Goal: Find specific page/section: Find specific page/section

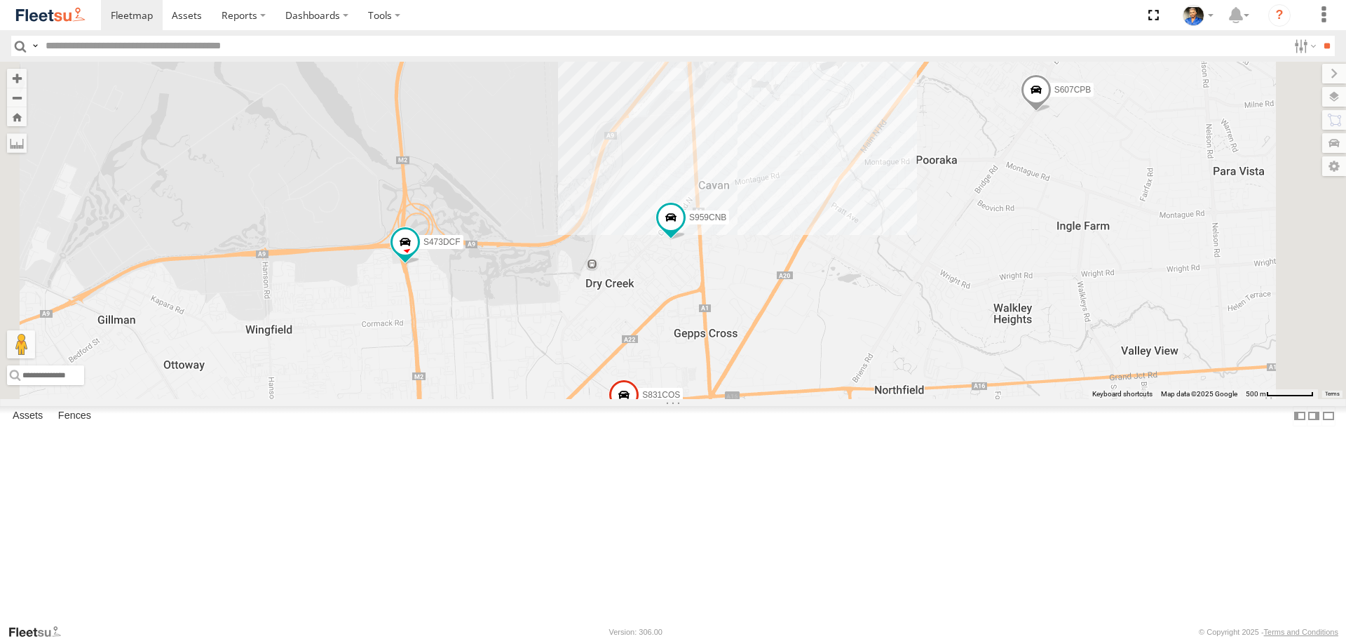
drag, startPoint x: 1023, startPoint y: 379, endPoint x: 994, endPoint y: 334, distance: 52.7
click at [994, 334] on div "S145DFJ S343CTS S020AJN S959CNB S723CHC S253CZS S473DCF S662CKG S213 DHS S607CP…" at bounding box center [673, 230] width 1346 height 337
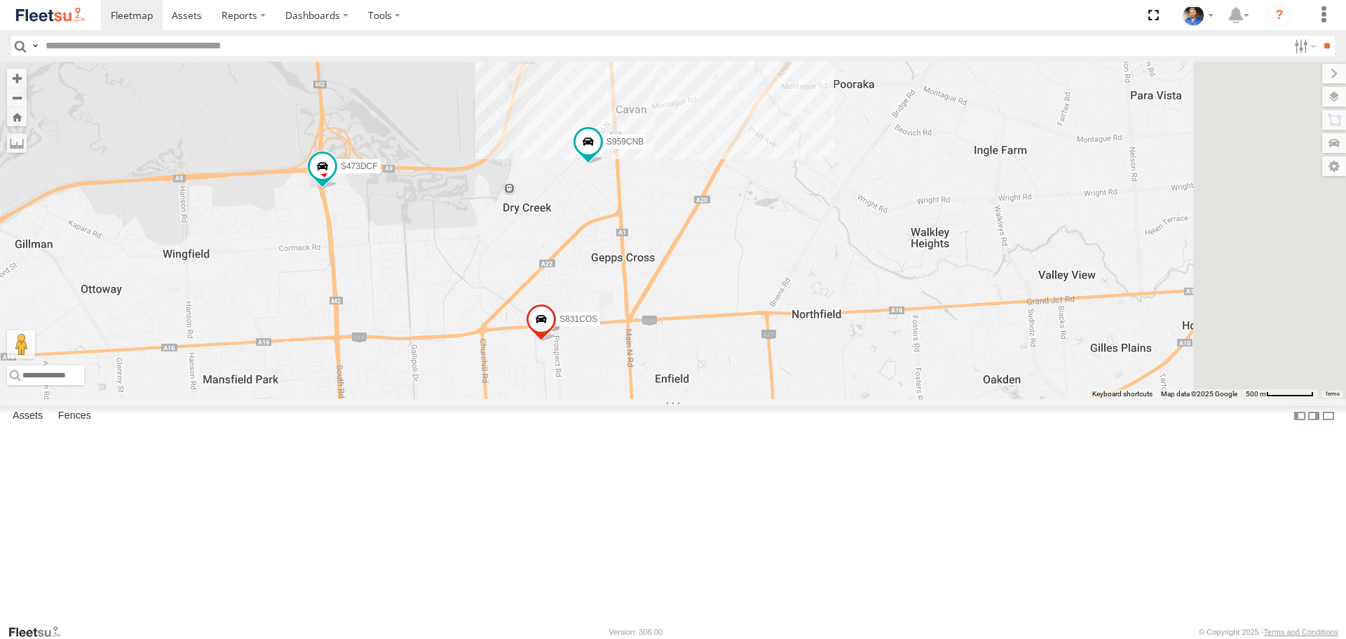
drag, startPoint x: 1020, startPoint y: 320, endPoint x: 970, endPoint y: 333, distance: 52.0
click at [970, 333] on div "S145DFJ S343CTS S020AJN S959CNB S723CHC S253CZS S473DCF S662CKG S213 DHS S607CP…" at bounding box center [673, 230] width 1346 height 337
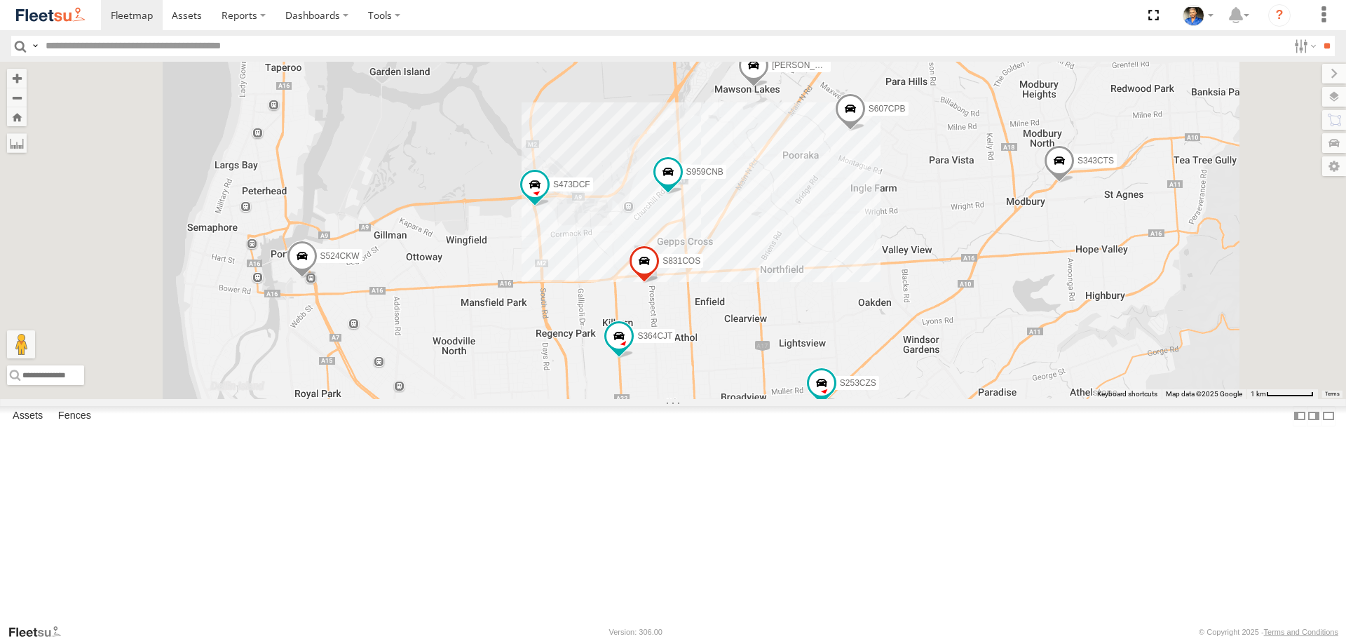
drag, startPoint x: 1008, startPoint y: 310, endPoint x: 958, endPoint y: 350, distance: 64.4
click at [959, 352] on div "S145DFJ S343CTS S020AJN S959CNB S723CHC S253CZS S473DCF S662CKG S213 DHS S607CP…" at bounding box center [673, 230] width 1346 height 337
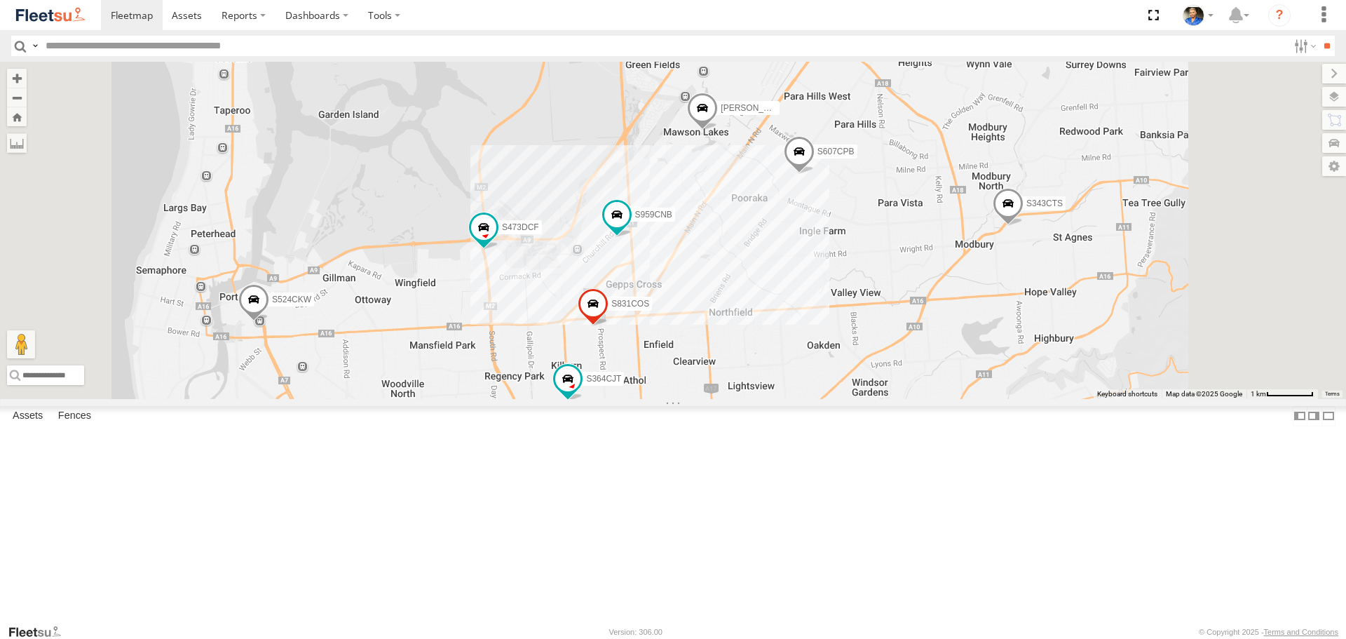
click at [970, 360] on div "S145DFJ S343CTS S020AJN S959CNB S723CHC S253CZS S473DCF S662CKG S213 DHS S607CP…" at bounding box center [673, 230] width 1346 height 337
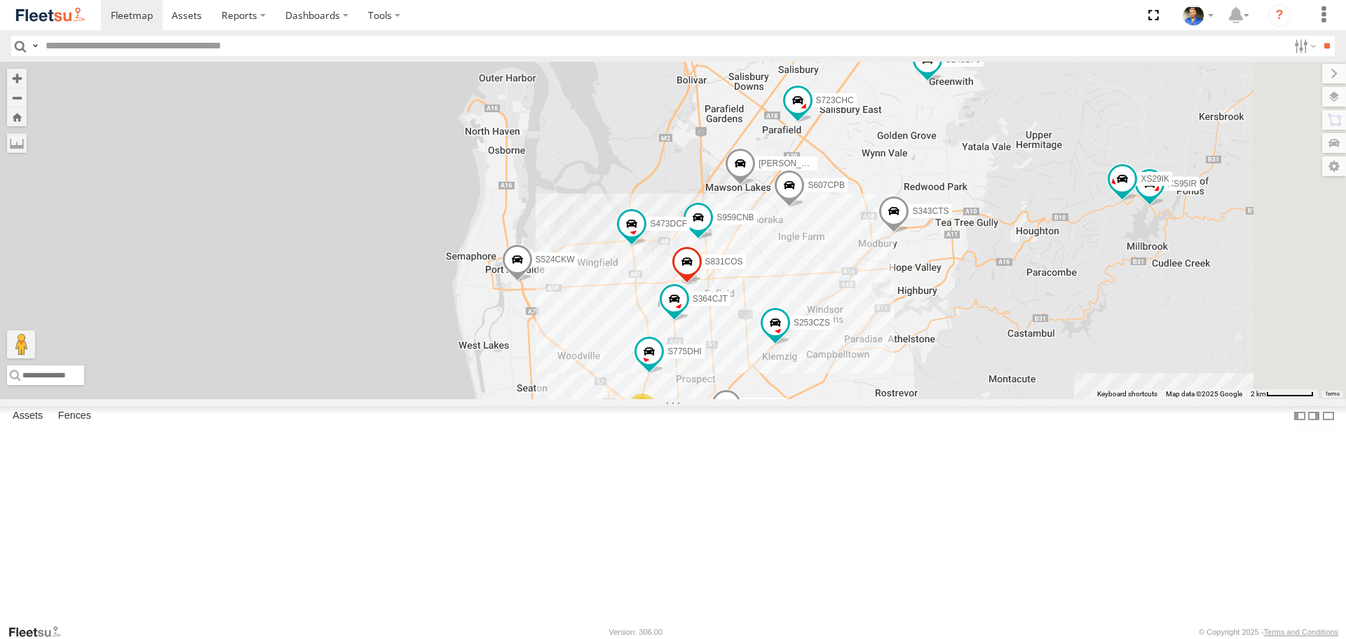
click at [325, 54] on input "text" at bounding box center [664, 46] width 1248 height 20
type input "***"
click at [1319, 36] on input "**" at bounding box center [1327, 46] width 16 height 20
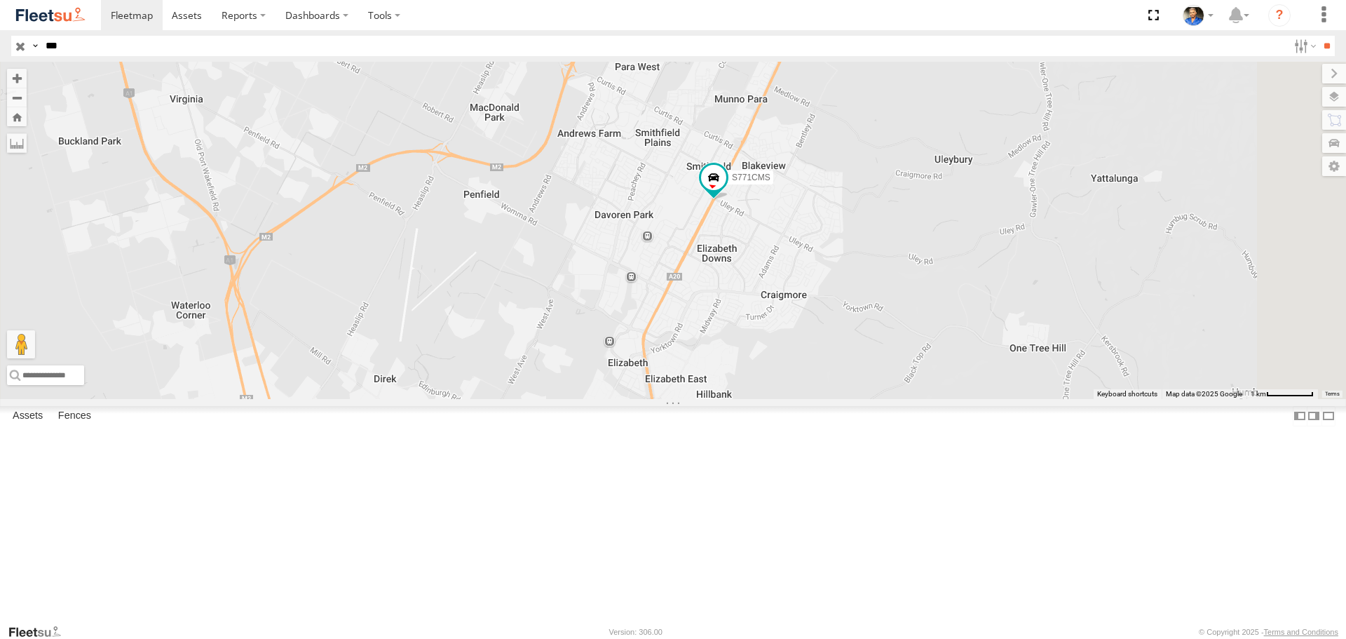
drag, startPoint x: 956, startPoint y: 430, endPoint x: 930, endPoint y: 343, distance: 90.7
click at [935, 357] on div "S771CMS" at bounding box center [673, 230] width 1346 height 337
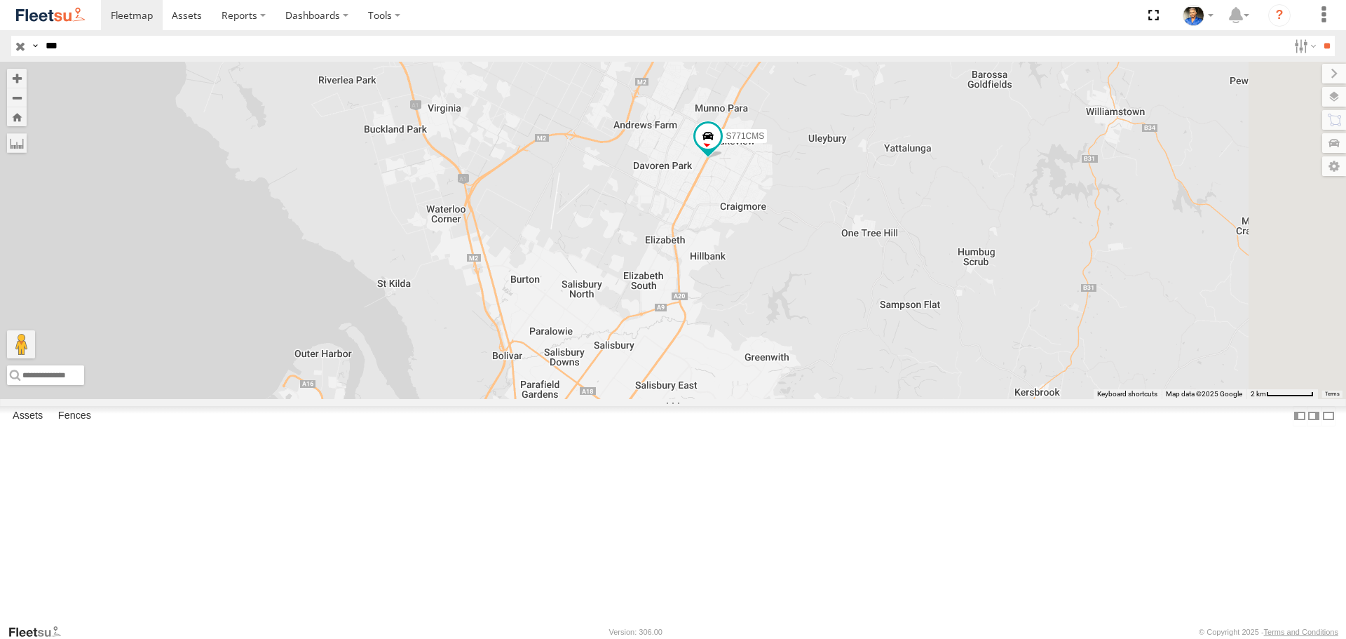
drag, startPoint x: 997, startPoint y: 441, endPoint x: 945, endPoint y: 387, distance: 75.4
click at [945, 387] on div "S771CMS" at bounding box center [673, 230] width 1346 height 337
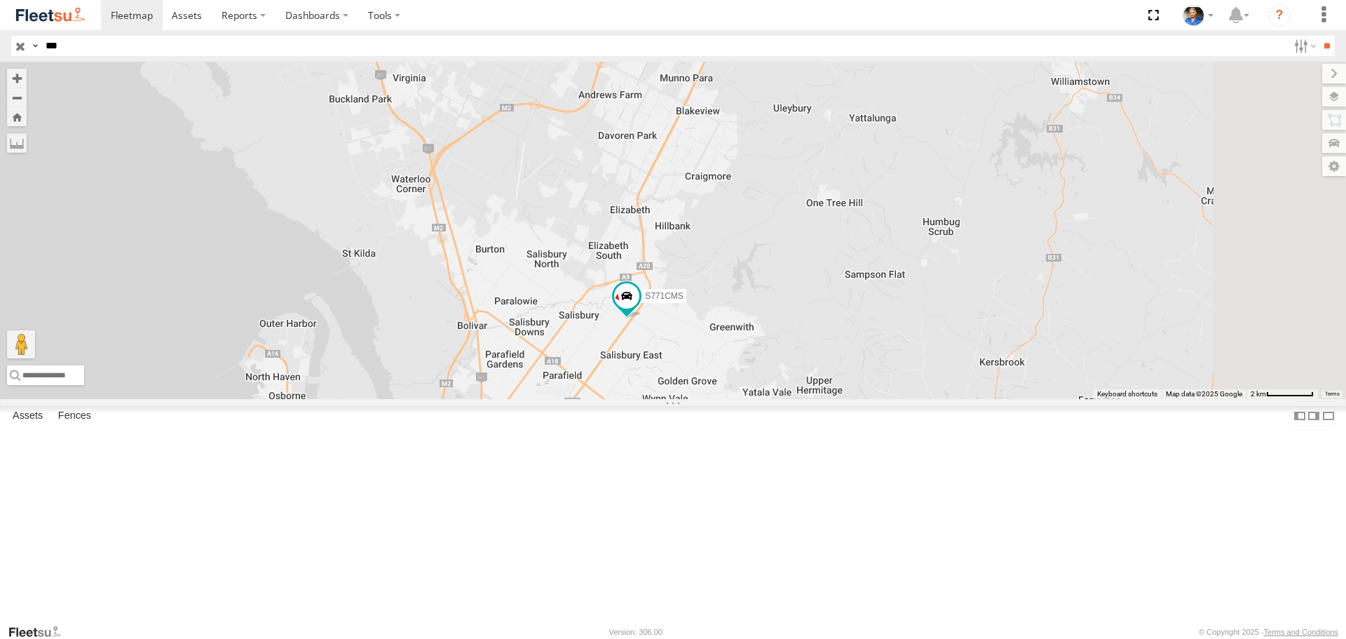
click at [26, 49] on input "button" at bounding box center [20, 46] width 18 height 20
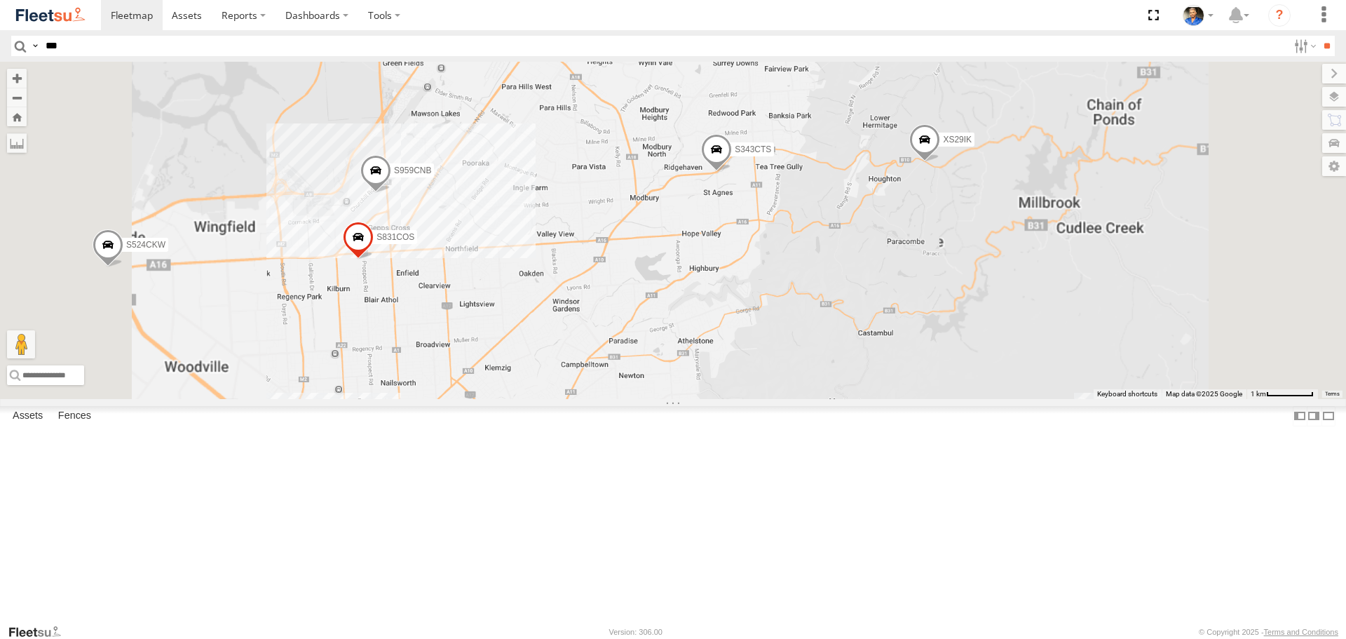
drag, startPoint x: 884, startPoint y: 397, endPoint x: 891, endPoint y: 392, distance: 8.0
click at [891, 392] on div "S145DFJ S343CTS S020AJN XS46GX S831COS S959CNB S364CJT S723CHC S662CKG S771CMS …" at bounding box center [673, 230] width 1346 height 337
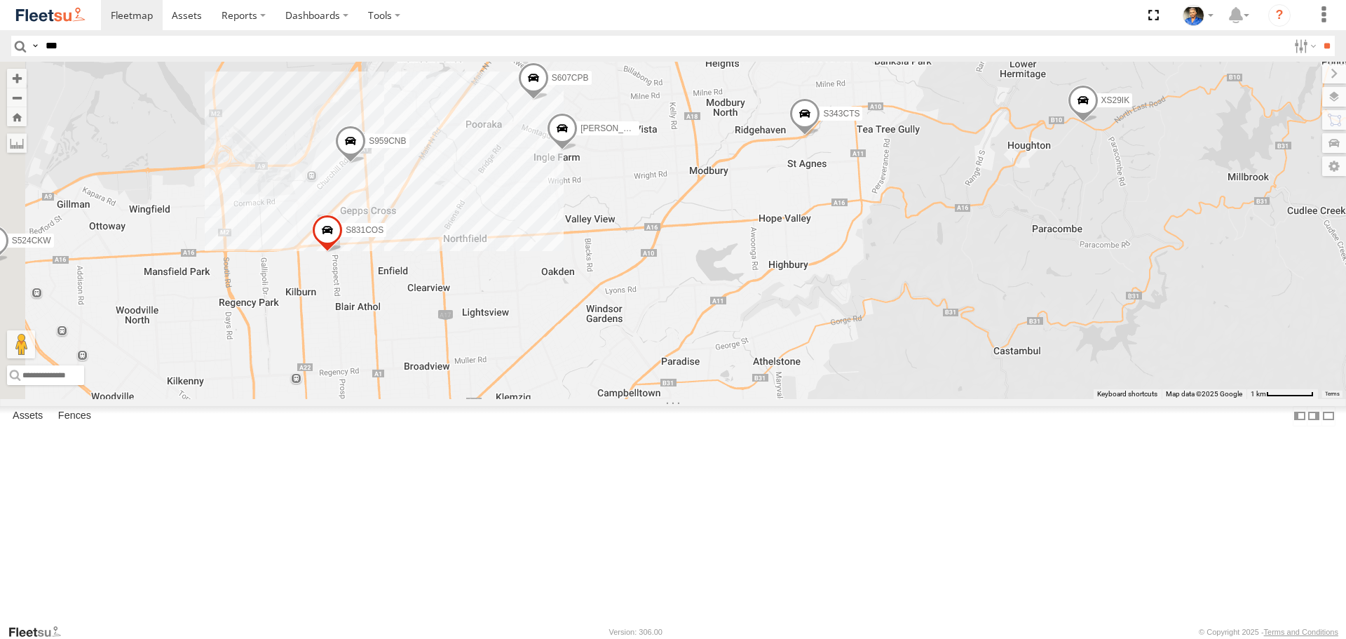
drag, startPoint x: 868, startPoint y: 412, endPoint x: 930, endPoint y: 405, distance: 62.8
click at [930, 398] on div "S145DFJ S343CTS S020AJN XS46GX S831COS S959CNB S364CJT S723CHC S662CKG S771CMS …" at bounding box center [673, 230] width 1346 height 337
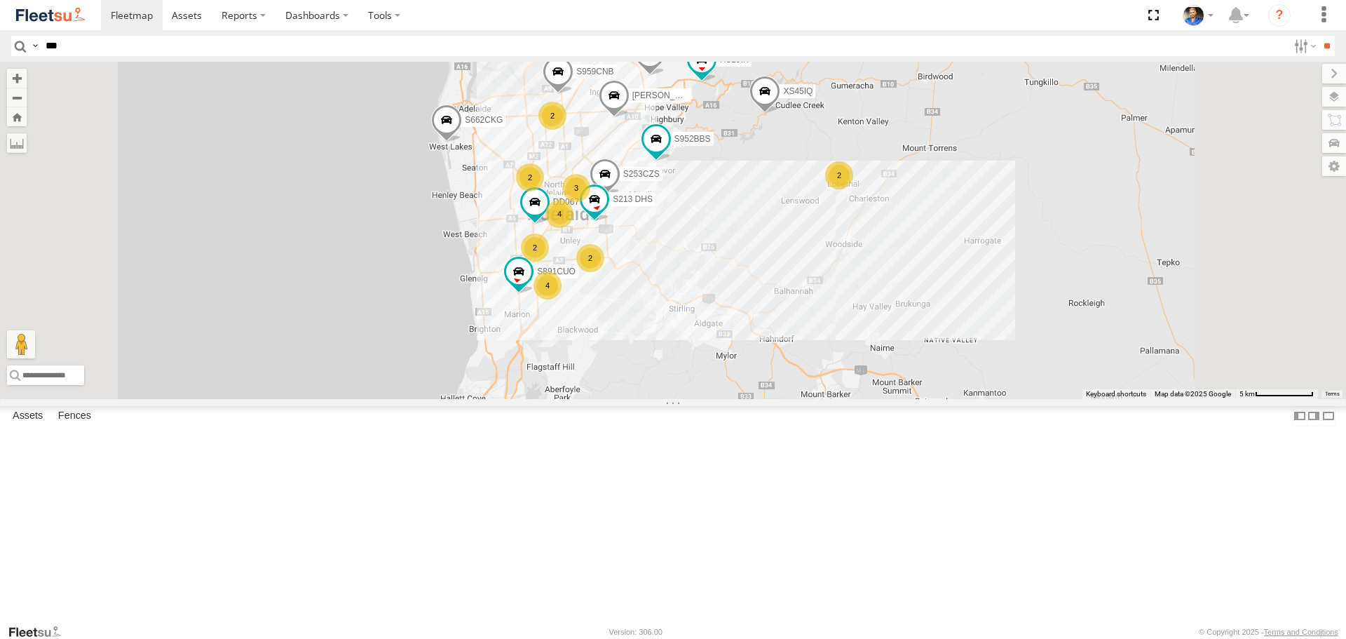
drag, startPoint x: 968, startPoint y: 455, endPoint x: 942, endPoint y: 289, distance: 168.2
click at [942, 289] on div "S952BBS S020AJN S959CNB DD067S MERC S723CHC XS45IQ S253CZS S891CUO S662CKG S213…" at bounding box center [673, 230] width 1346 height 337
click at [212, 39] on input "***" at bounding box center [664, 46] width 1248 height 20
type input "**"
click at [1319, 36] on input "**" at bounding box center [1327, 46] width 16 height 20
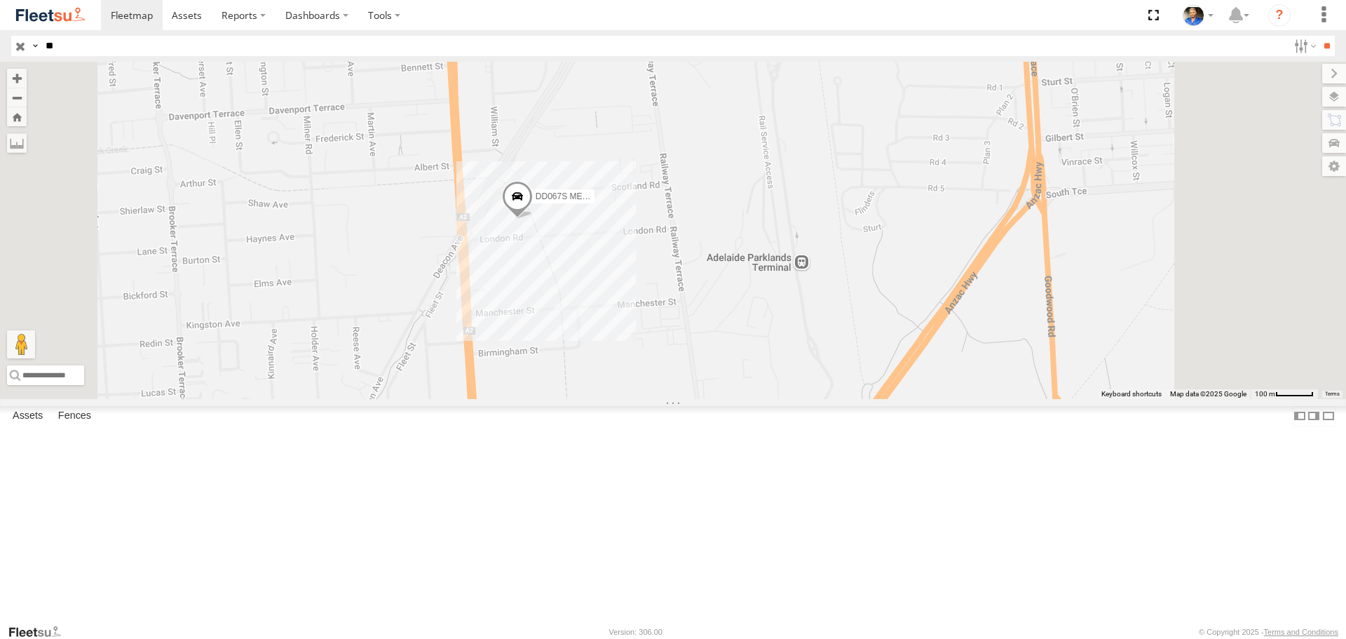
click at [533, 219] on span at bounding box center [517, 200] width 31 height 38
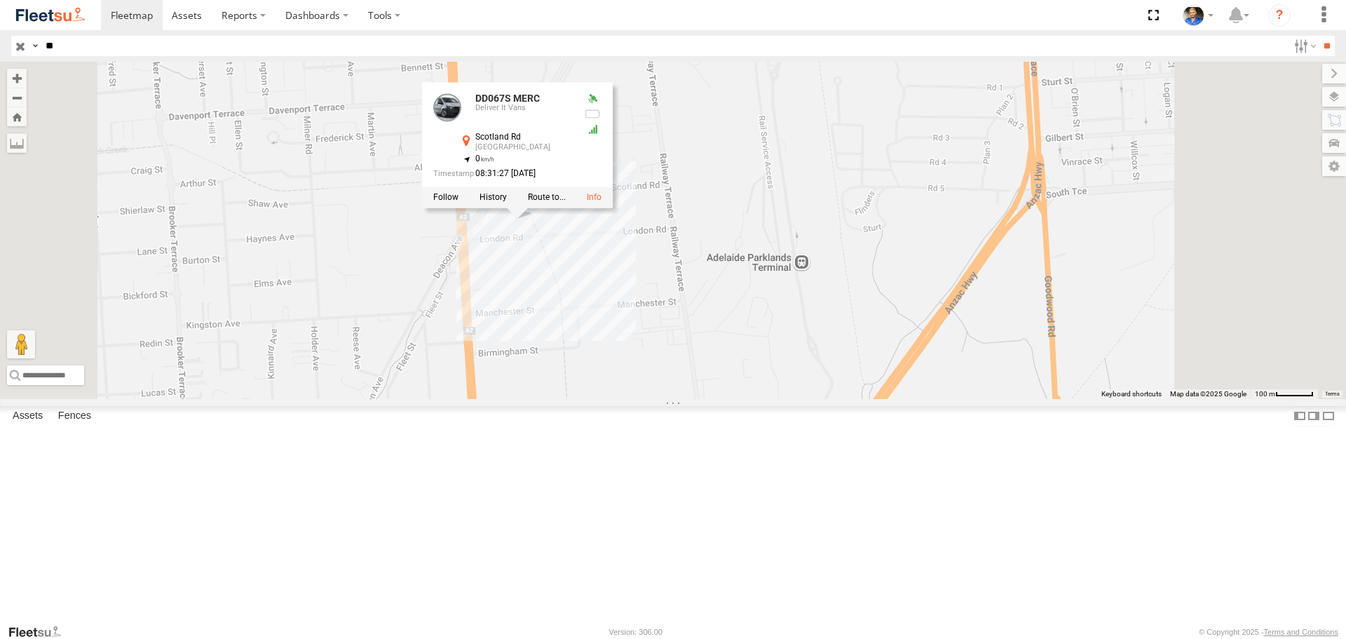
click at [996, 334] on div "DD067S MERC DD067S MERC Deliver It Vans Scotland [GEOGRAPHIC_DATA] -34.93692 , …" at bounding box center [673, 230] width 1346 height 337
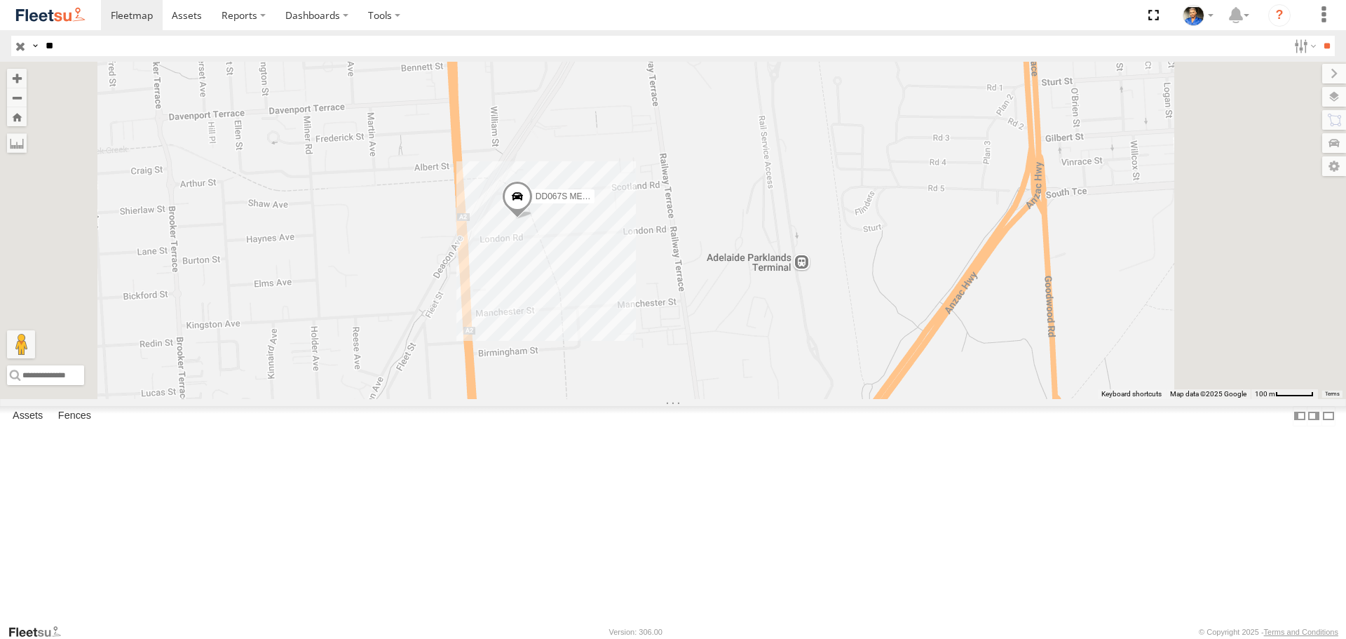
click at [13, 48] on input "button" at bounding box center [20, 46] width 18 height 20
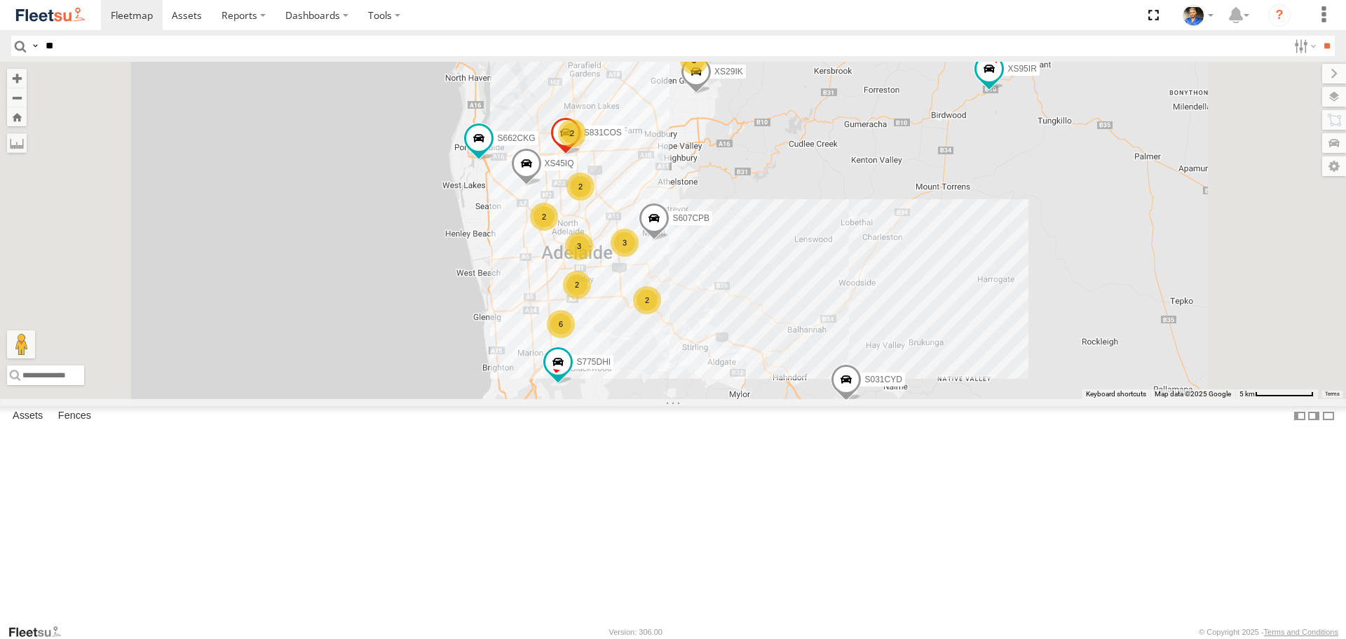
drag, startPoint x: 956, startPoint y: 249, endPoint x: 966, endPoint y: 277, distance: 29.5
click at [966, 278] on div "S343CTS S020AJN S831COS XS45IQ S662CKG S031CYD XS95IR S775DHI XS29IK 6 3 3 2 2 …" at bounding box center [673, 230] width 1346 height 337
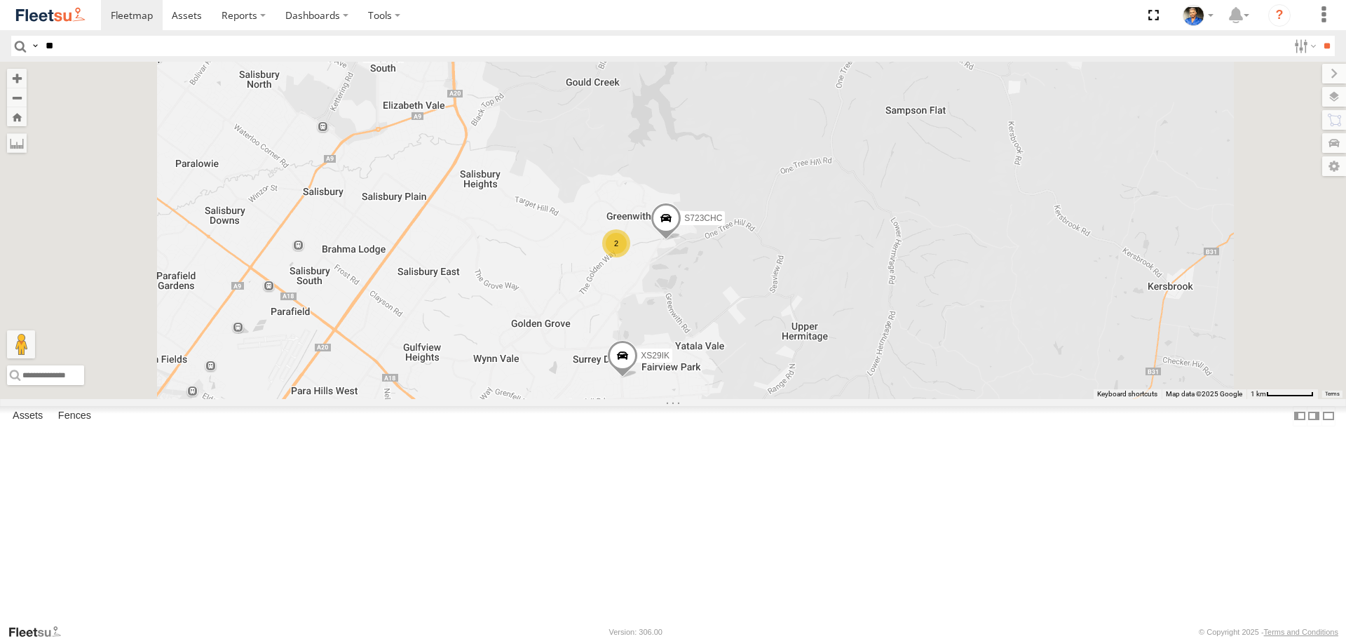
click at [630, 257] on div "2" at bounding box center [616, 243] width 28 height 28
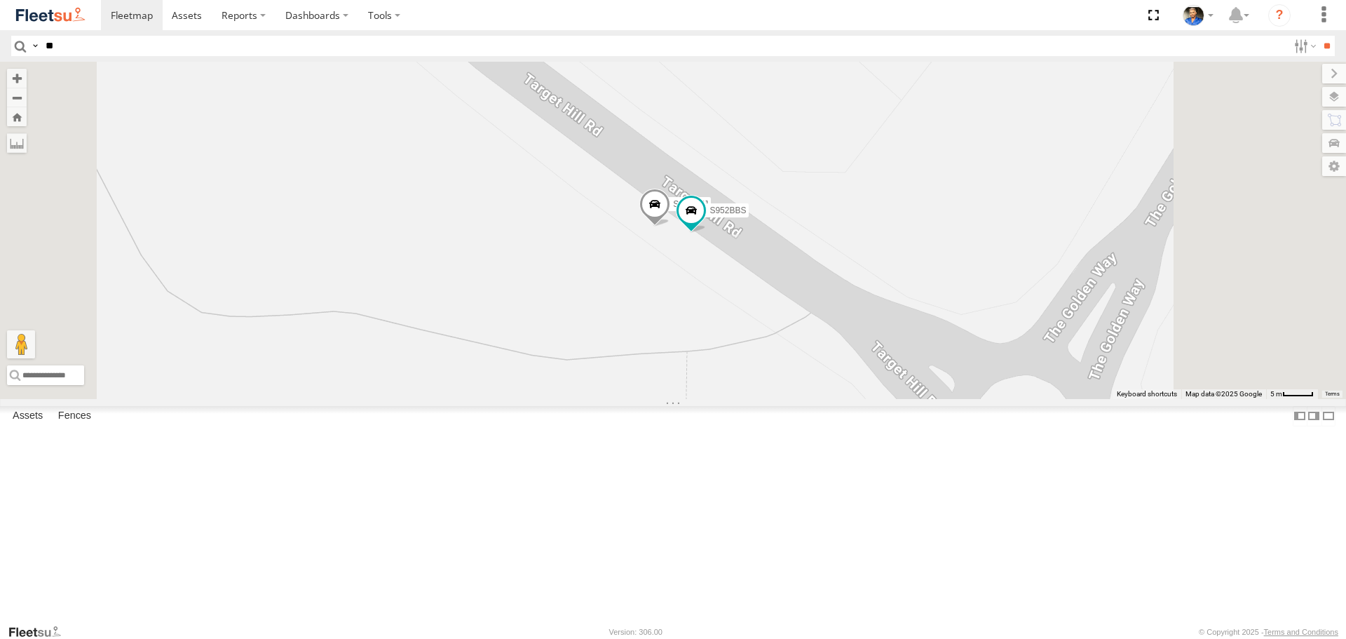
click at [670, 227] on span at bounding box center [654, 208] width 31 height 38
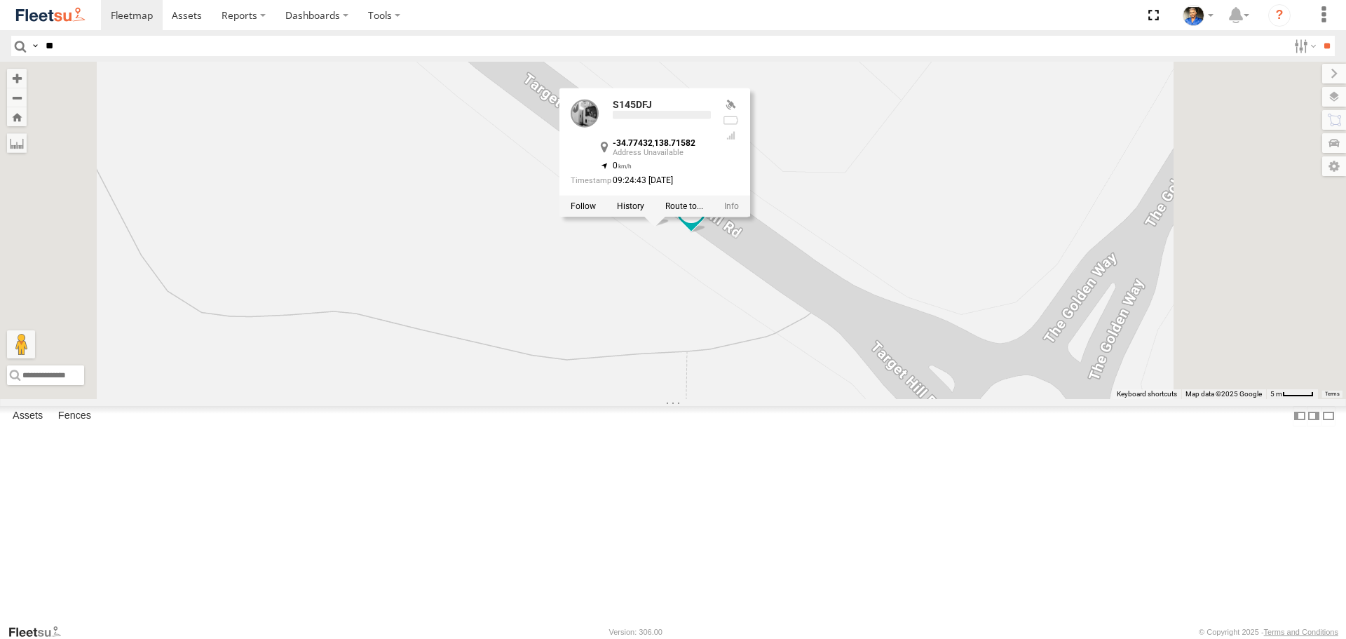
click at [1076, 311] on div "S343CTS S020AJN S831COS XS45IQ S662CKG S031CYD XS95IR S775DHI XS29IK S607CPB S7…" at bounding box center [673, 230] width 1346 height 337
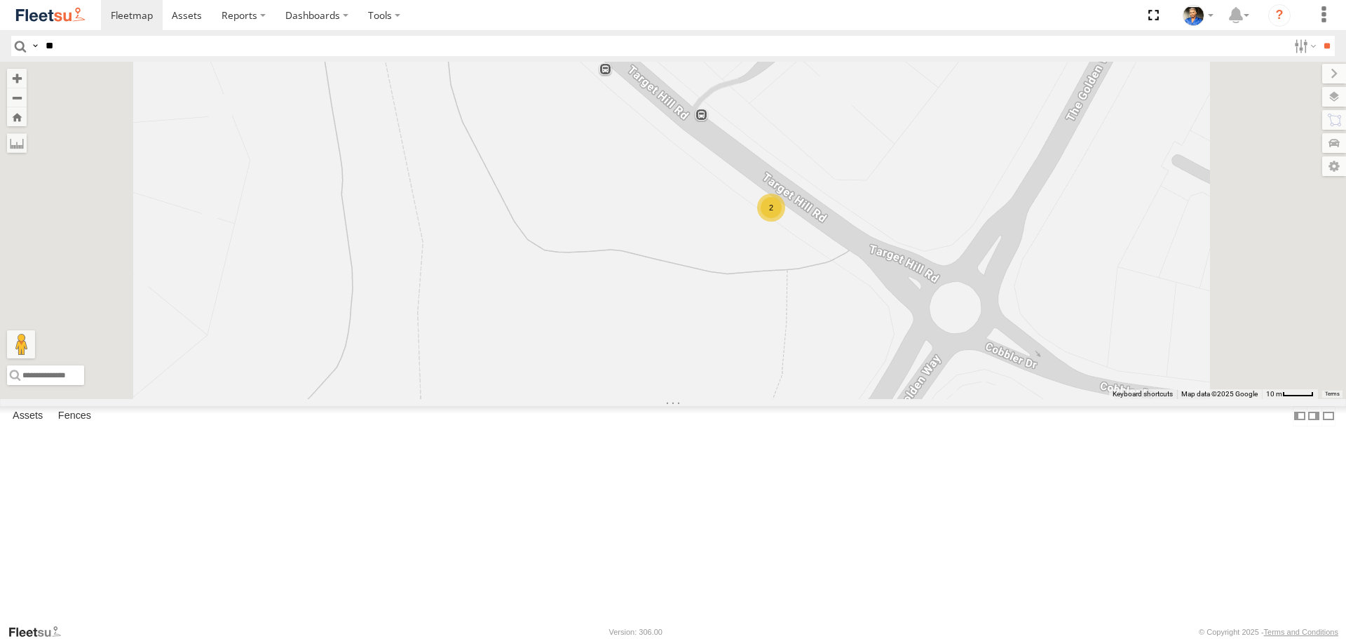
click at [785, 222] on div "2" at bounding box center [771, 208] width 28 height 28
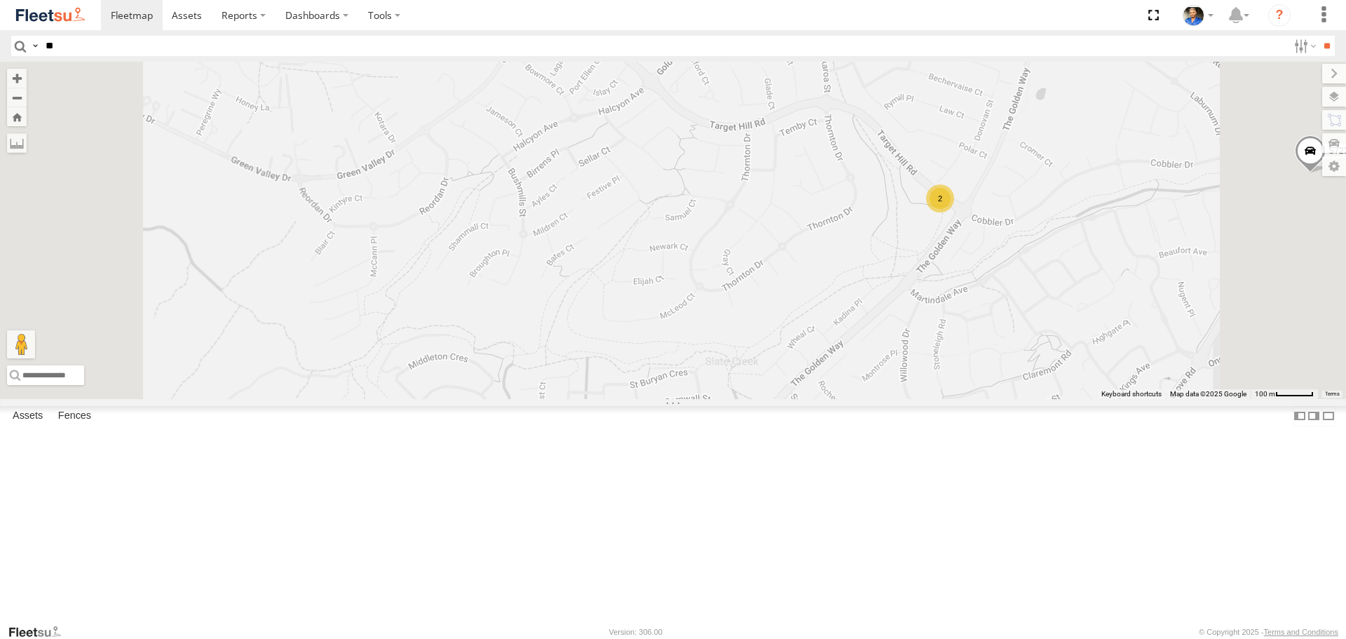
drag, startPoint x: 1205, startPoint y: 387, endPoint x: 1104, endPoint y: 406, distance: 103.4
click at [1118, 398] on div "S343CTS S020AJN S831COS XS45IQ S662CKG S031CYD XS95IR S775DHI XS29IK S607CPB S7…" at bounding box center [673, 230] width 1346 height 337
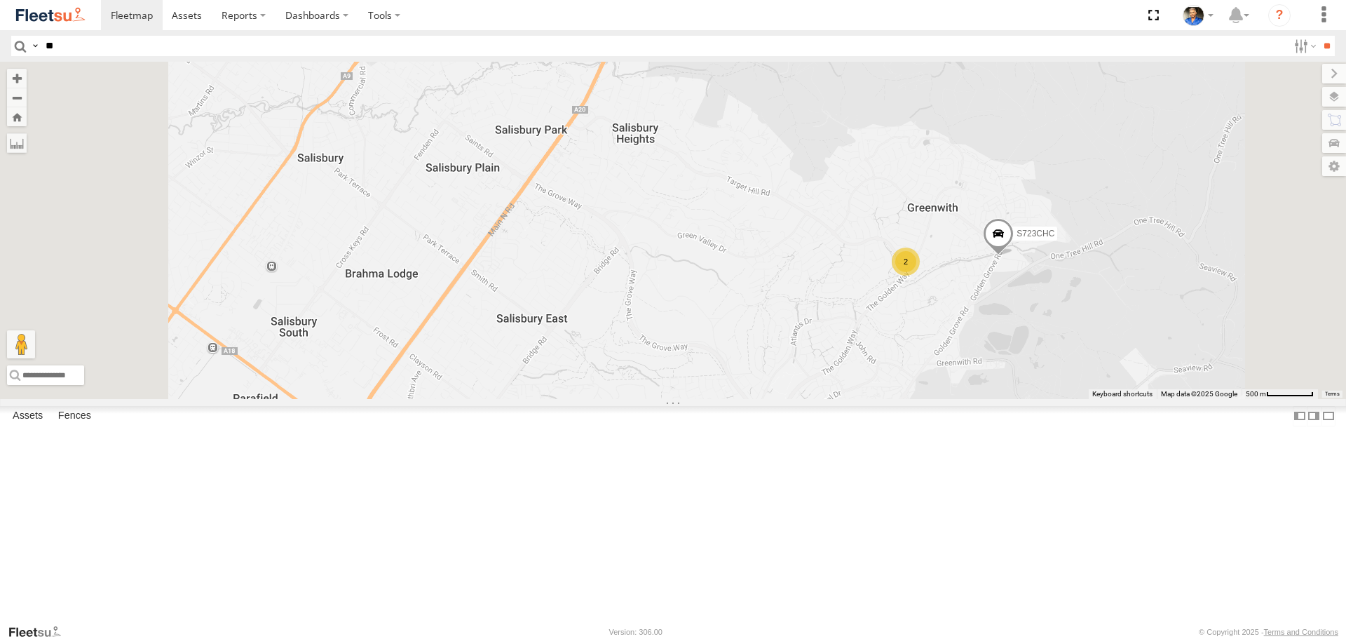
click at [1250, 398] on div "S343CTS S020AJN S831COS XS45IQ S662CKG S031CYD XS95IR S775DHI XS29IK S607CPB S7…" at bounding box center [673, 230] width 1346 height 337
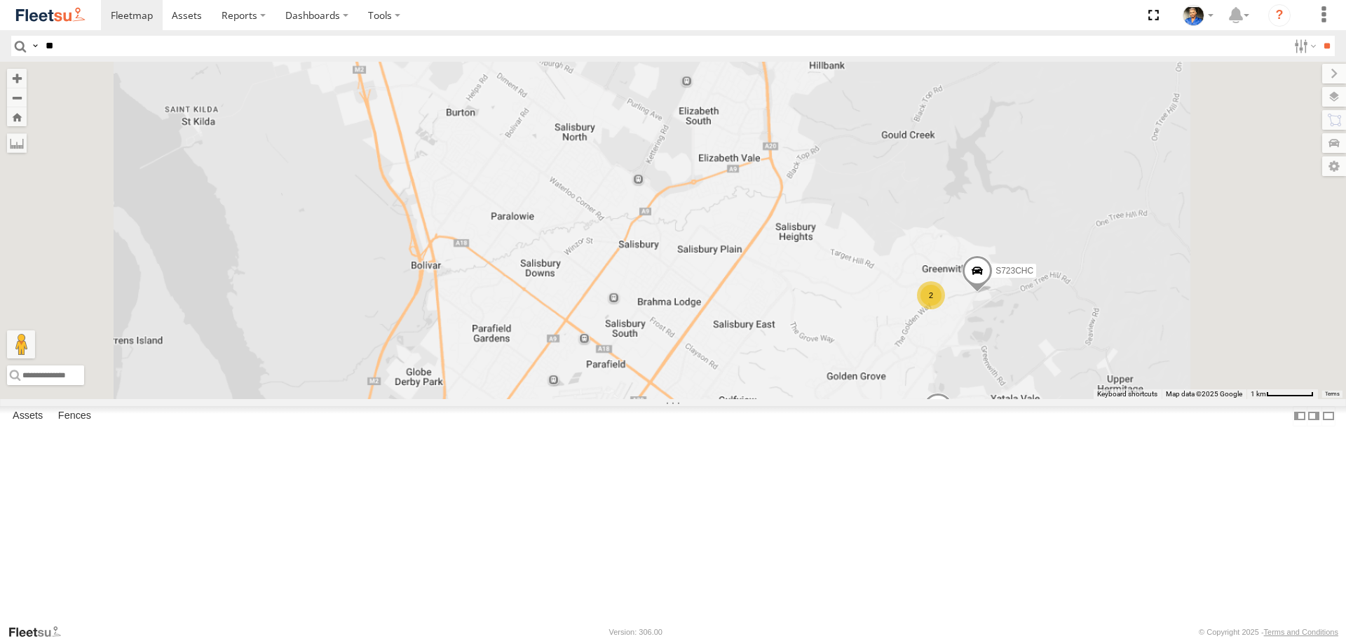
drag, startPoint x: 1234, startPoint y: 469, endPoint x: 1163, endPoint y: 473, distance: 70.9
click at [1163, 398] on div "S343CTS S020AJN S831COS XS45IQ S662CKG S031CYD XS95IR S775DHI XS29IK S607CPB S7…" at bounding box center [673, 230] width 1346 height 337
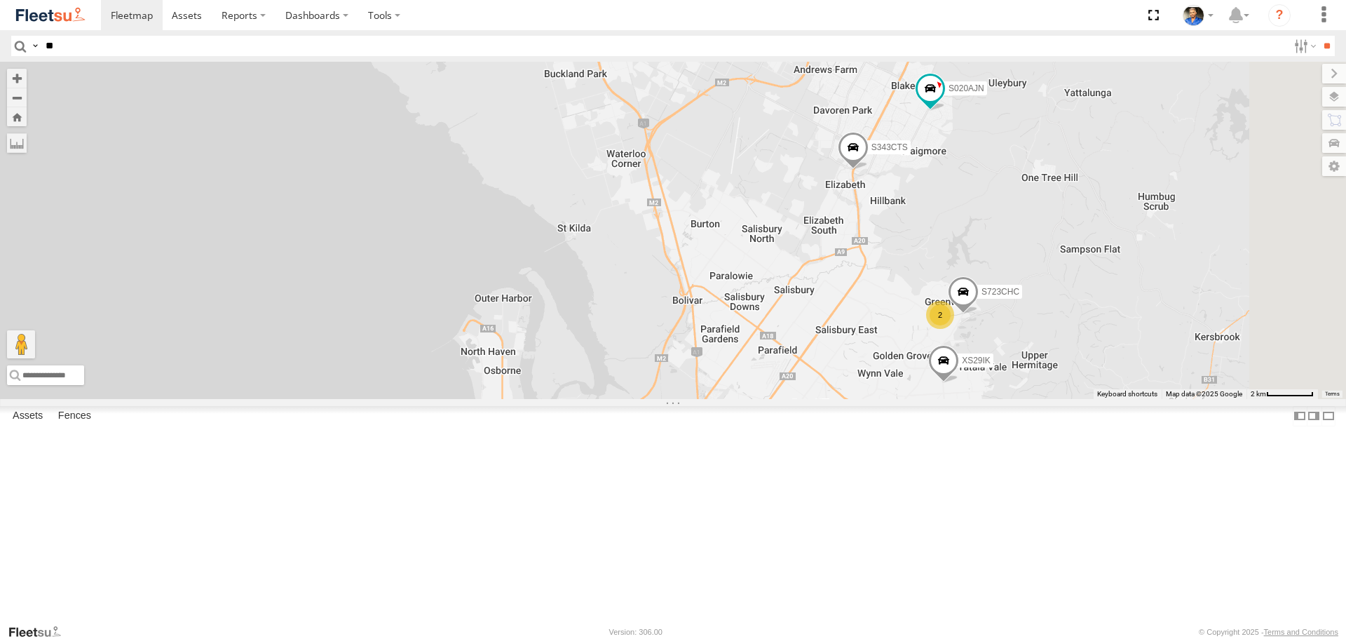
drag, startPoint x: 1231, startPoint y: 330, endPoint x: 1217, endPoint y: 304, distance: 28.9
click at [1217, 305] on div "S343CTS S020AJN S831COS XS45IQ S662CKG S031CYD XS95IR S775DHI XS29IK S607CPB S7…" at bounding box center [673, 230] width 1346 height 337
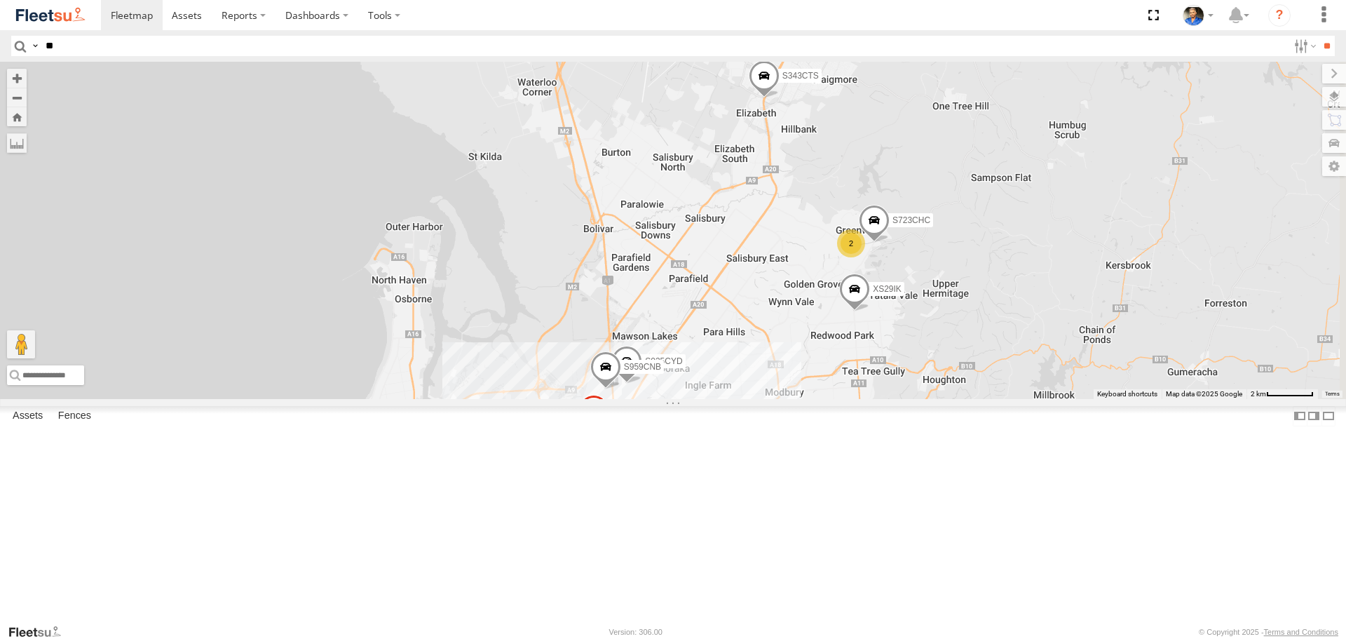
drag, startPoint x: 1132, startPoint y: 313, endPoint x: 1064, endPoint y: 283, distance: 74.4
click at [1064, 283] on div "S343CTS S020AJN S831COS XS45IQ S662CKG S031CYD XS95IR S775DHI XS29IK S607CPB S7…" at bounding box center [673, 230] width 1346 height 337
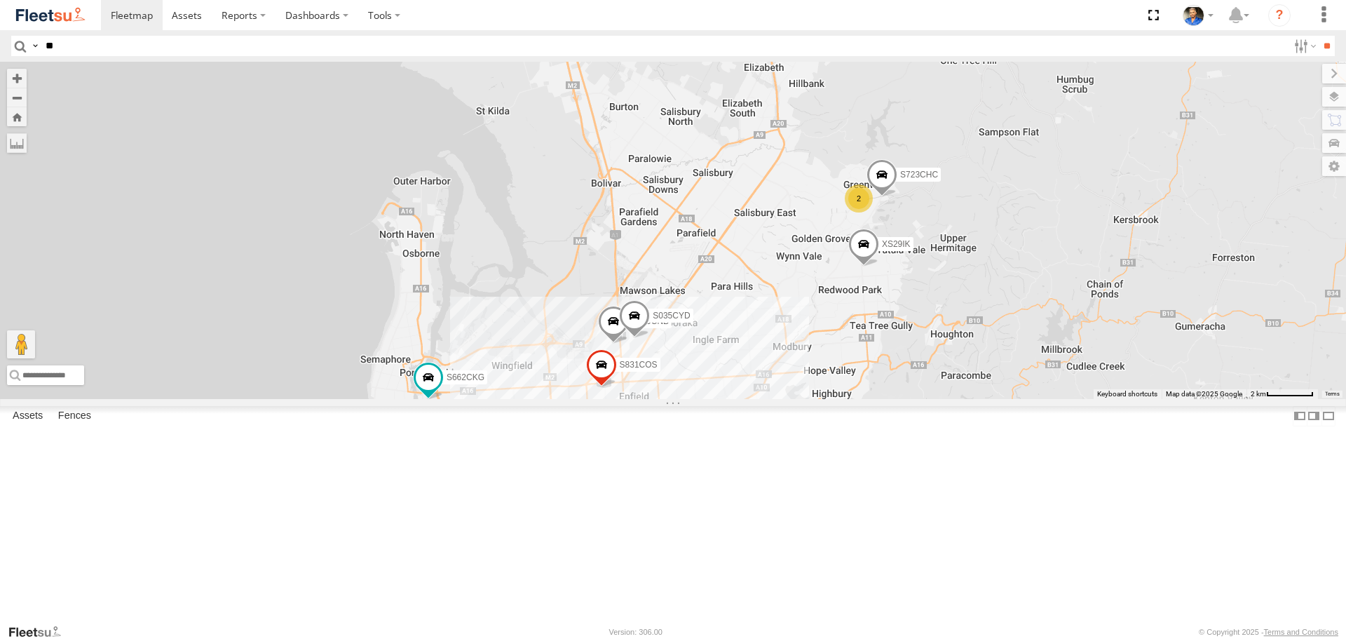
drag, startPoint x: 926, startPoint y: 508, endPoint x: 935, endPoint y: 459, distance: 50.6
click at [935, 398] on div "S343CTS S020AJN S831COS S959CNB S723CHC XS45IQ S662CKG S035CYD XS29IK 2 2" at bounding box center [673, 230] width 1346 height 337
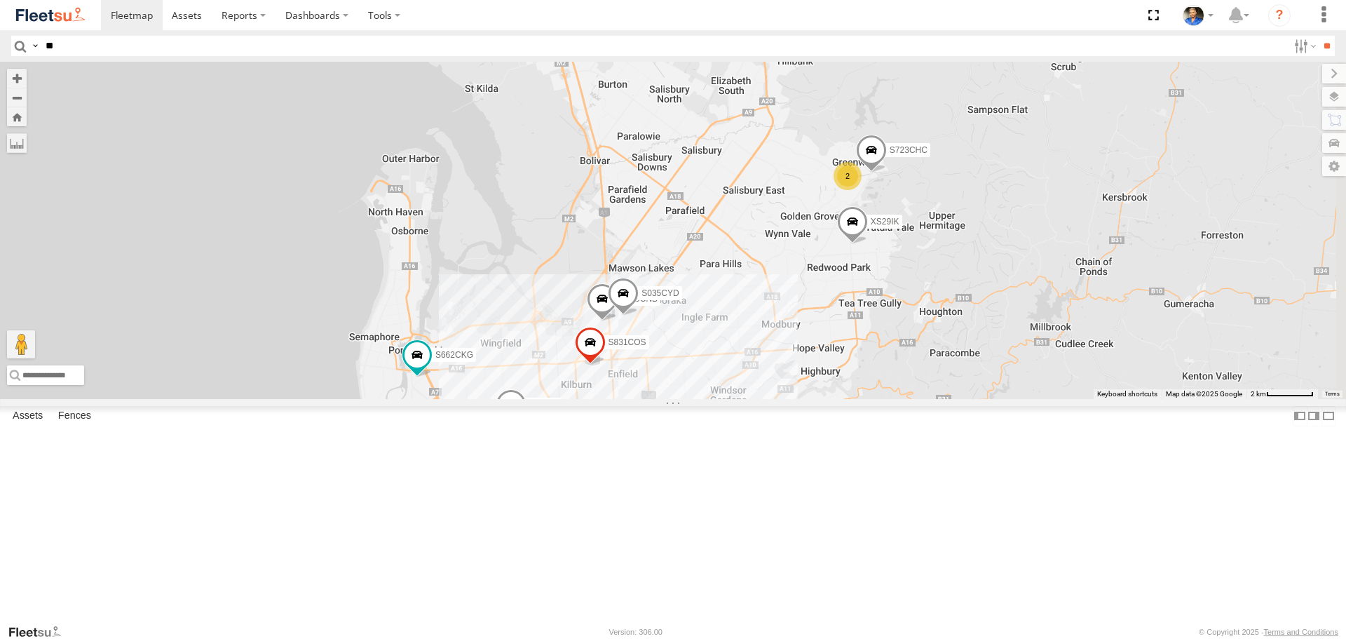
drag, startPoint x: 993, startPoint y: 426, endPoint x: 980, endPoint y: 405, distance: 24.9
click at [980, 398] on div "S343CTS S020AJN S831COS S959CNB S723CHC XS45IQ S662CKG S035CYD XS29IK 2 2 2" at bounding box center [673, 230] width 1346 height 337
